Goal: Transaction & Acquisition: Register for event/course

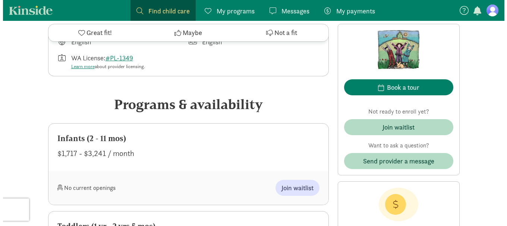
scroll to position [316, 0]
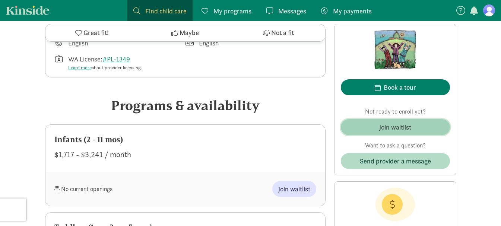
click at [372, 130] on span "Join waitlist" at bounding box center [395, 127] width 97 height 10
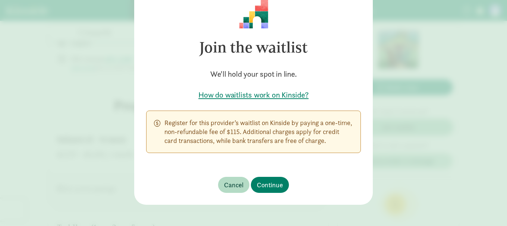
scroll to position [39, 0]
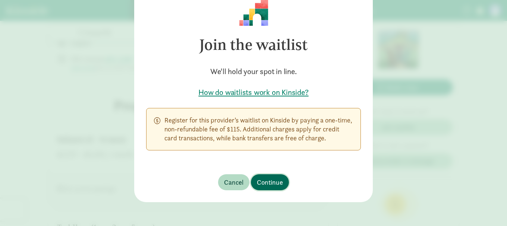
click at [262, 179] on span "Continue" at bounding box center [270, 182] width 26 height 10
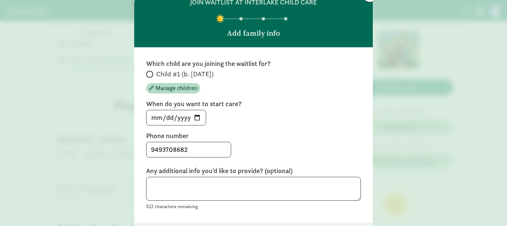
scroll to position [25, 0]
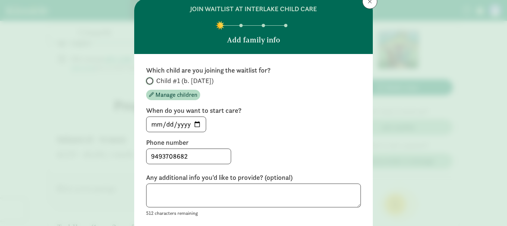
click at [146, 82] on input "Child #1 (b. [DATE])" at bounding box center [148, 81] width 5 height 5
radio input "true"
click at [195, 121] on input "[DATE]" at bounding box center [175, 124] width 59 height 15
type input "[DATE]"
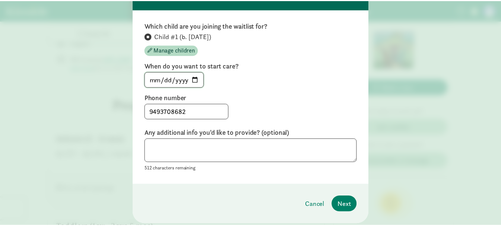
scroll to position [92, 0]
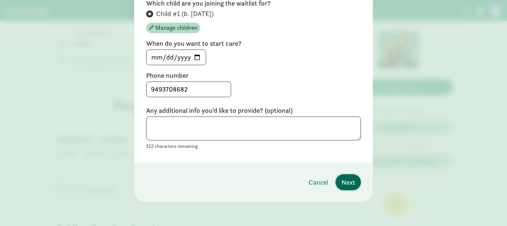
click at [345, 188] on button "Next" at bounding box center [347, 182] width 25 height 16
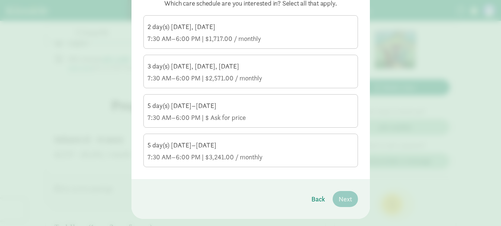
click at [203, 149] on div "5 day(s) [DATE]–[DATE]" at bounding box center [251, 145] width 206 height 9
click at [0, 0] on input "5 day(s) [DATE]–[DATE] 7:30 AM–6:00 PM | $3,241.00 / monthly" at bounding box center [0, 0] width 0 height 0
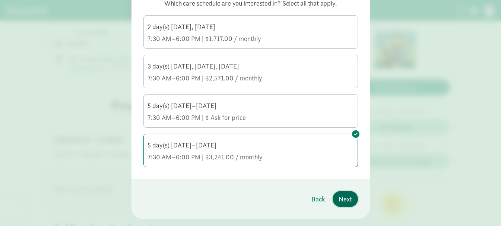
click at [350, 195] on span "Next" at bounding box center [345, 199] width 13 height 10
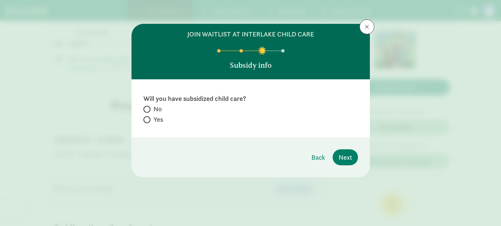
click at [149, 111] on span at bounding box center [146, 109] width 7 height 7
click at [148, 111] on input "No" at bounding box center [145, 109] width 5 height 5
radio input "true"
click at [339, 157] on span "Next" at bounding box center [345, 157] width 13 height 10
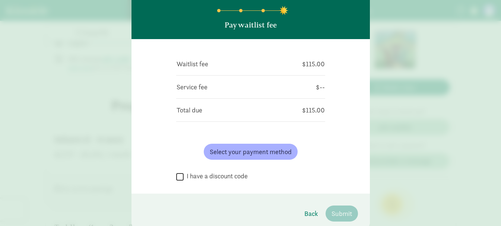
scroll to position [72, 0]
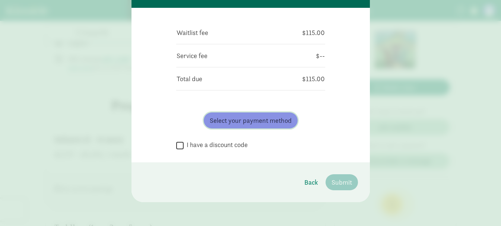
click at [233, 117] on span "Select your payment method" at bounding box center [251, 121] width 82 height 10
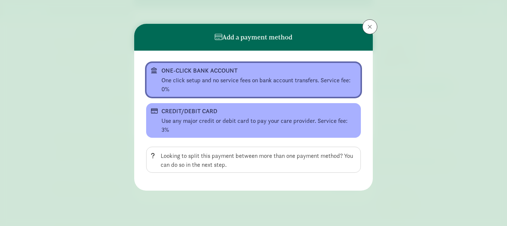
click at [214, 80] on div "One click setup and no service fees on bank account transfers. Service fee: 0%" at bounding box center [258, 85] width 195 height 18
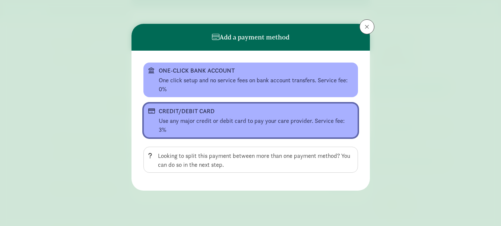
click at [208, 122] on div "Use any major credit or debit card to pay your care provider. Service fee: 3%" at bounding box center [256, 126] width 195 height 18
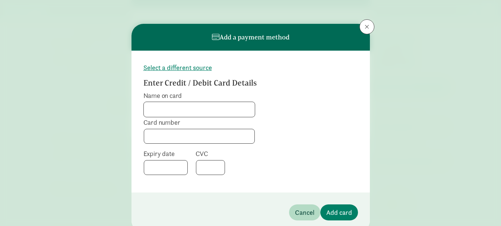
click at [199, 114] on input "Name on card" at bounding box center [199, 109] width 111 height 15
type input "[PERSON_NAME] Summer [PERSON_NAME]"
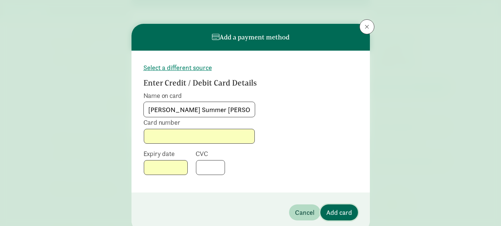
click at [333, 210] on span "Add card" at bounding box center [339, 213] width 26 height 10
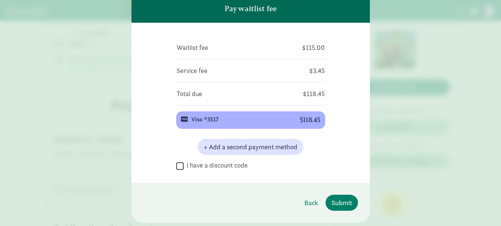
scroll to position [77, 0]
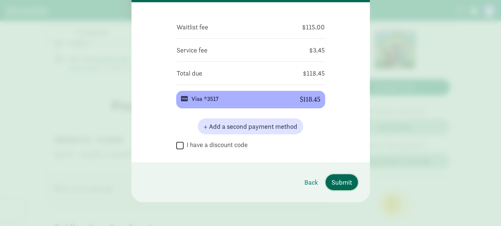
click at [337, 179] on span "Submit" at bounding box center [342, 182] width 20 height 10
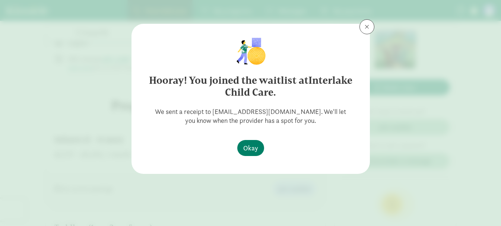
scroll to position [0, 0]
click at [255, 151] on span "Okay" at bounding box center [250, 148] width 15 height 10
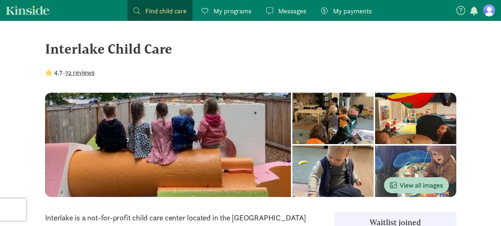
click at [485, 10] on figure at bounding box center [489, 10] width 12 height 12
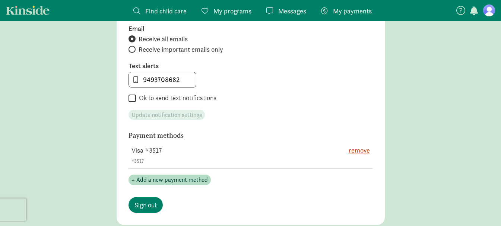
scroll to position [392, 0]
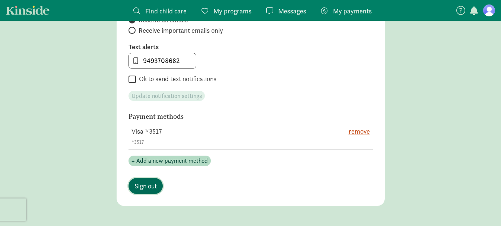
click at [141, 192] on link "Sign out" at bounding box center [146, 186] width 34 height 16
